Goal: Task Accomplishment & Management: Manage account settings

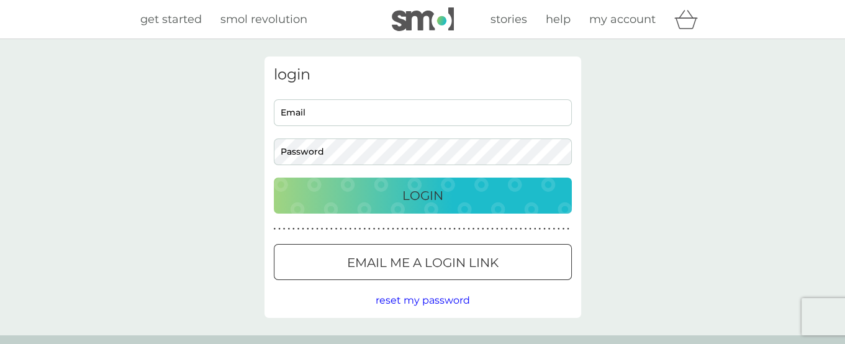
type input "[PERSON_NAME][EMAIL_ADDRESS][DOMAIN_NAME]"
click at [478, 196] on div "Login" at bounding box center [422, 196] width 273 height 20
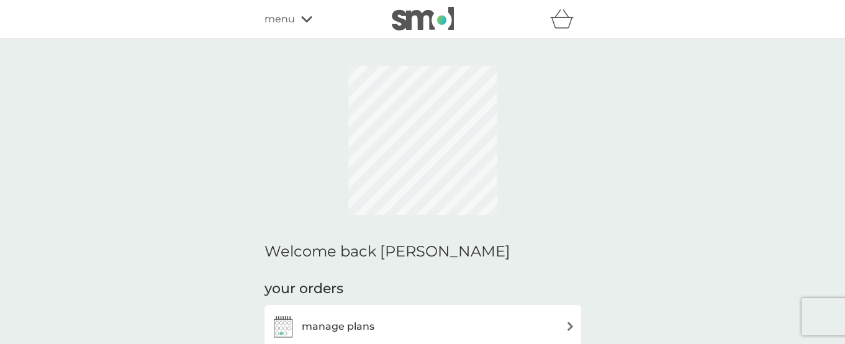
click at [280, 17] on span "menu" at bounding box center [279, 19] width 30 height 16
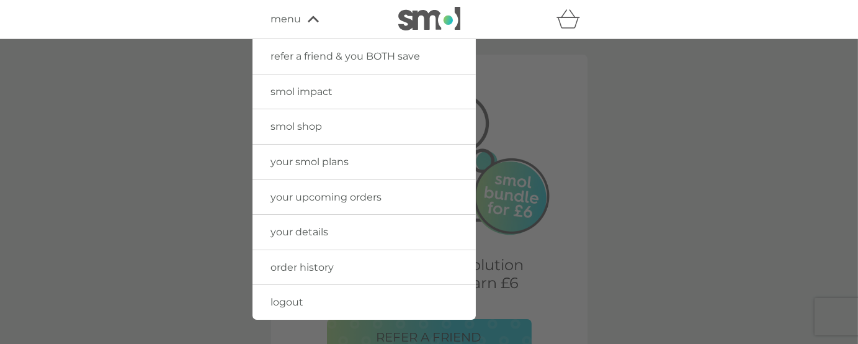
click at [304, 267] on span "order history" at bounding box center [302, 267] width 63 height 12
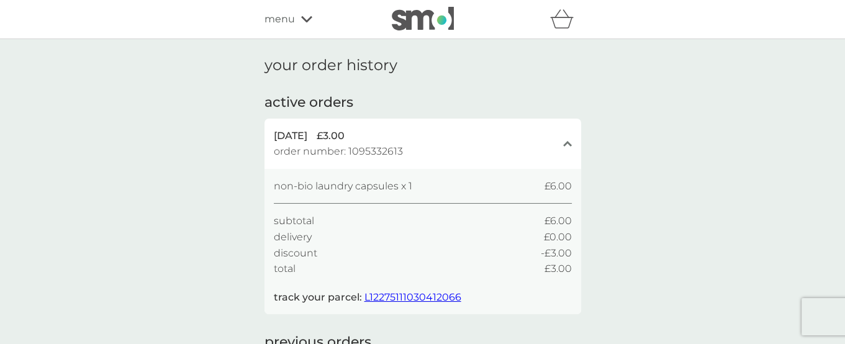
click at [279, 14] on span "menu" at bounding box center [279, 19] width 30 height 16
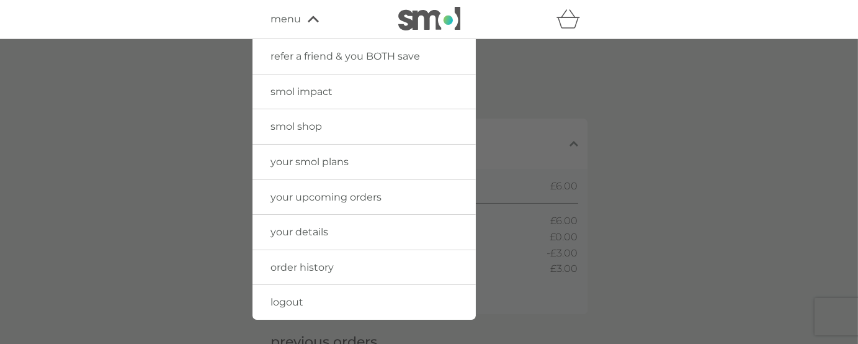
click at [303, 162] on span "your smol plans" at bounding box center [310, 162] width 78 height 12
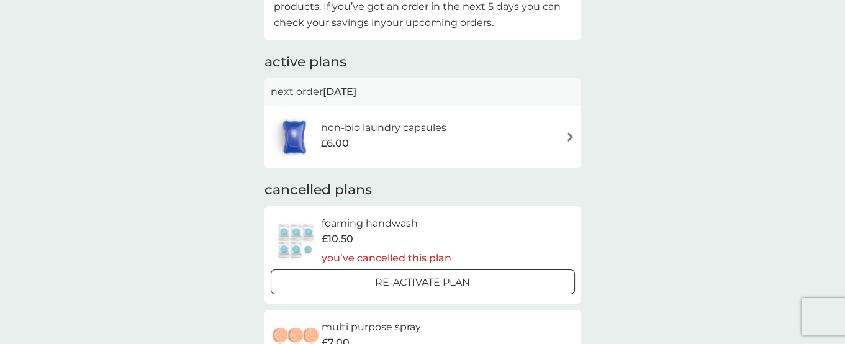
scroll to position [92, 0]
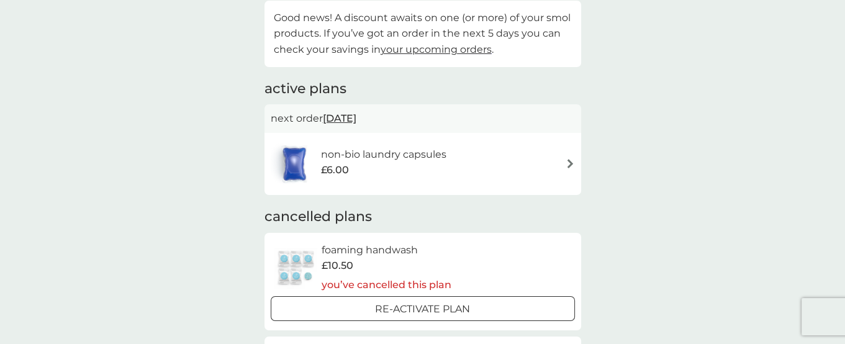
click at [539, 176] on div "non-bio laundry capsules £6.00" at bounding box center [423, 163] width 304 height 43
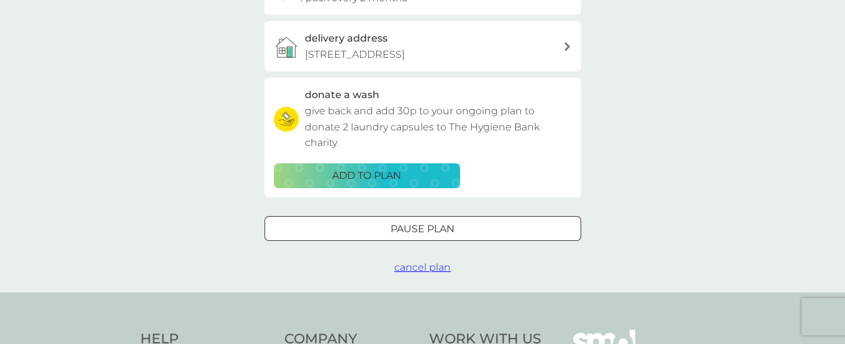
scroll to position [372, 0]
